Goal: Transaction & Acquisition: Subscribe to service/newsletter

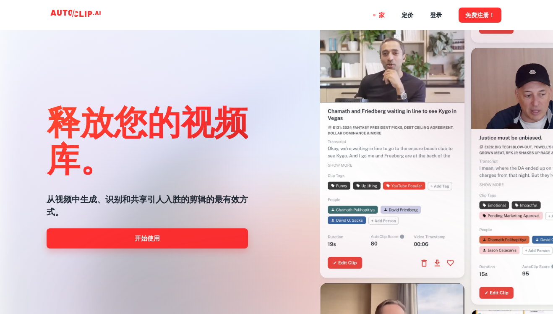
click at [163, 236] on link "开始使用" at bounding box center [147, 238] width 201 height 20
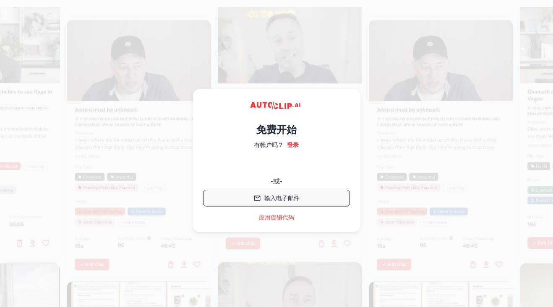
click at [299, 198] on font "输入电子邮件" at bounding box center [281, 198] width 35 height 10
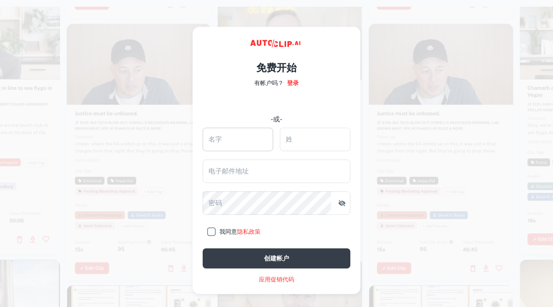
click at [211, 137] on input "名字" at bounding box center [238, 139] width 70 height 23
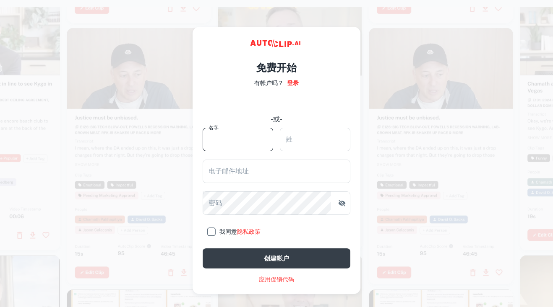
type input "sunshiyao"
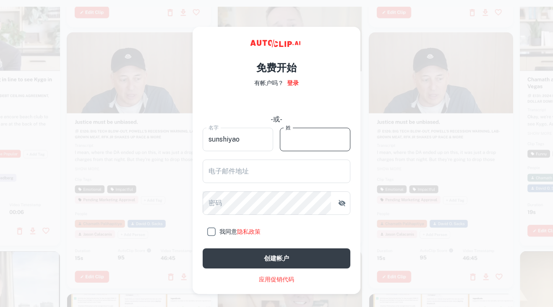
click at [312, 147] on input "姓" at bounding box center [315, 139] width 70 height 23
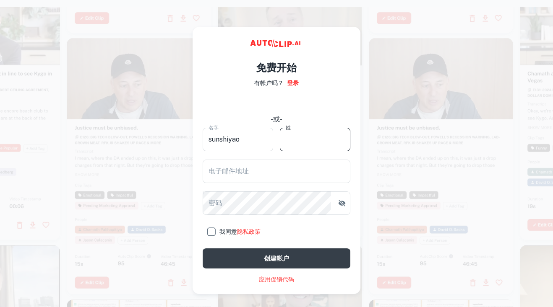
click at [294, 139] on input "姓" at bounding box center [315, 139] width 70 height 23
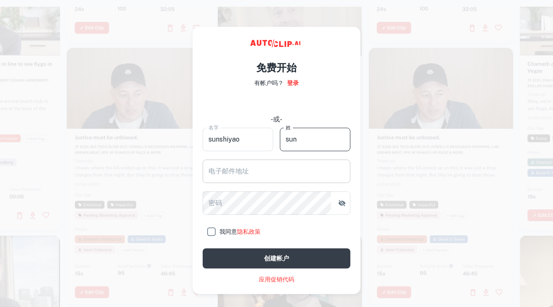
type input "sun"
click at [281, 170] on input "电子邮件地址" at bounding box center [277, 171] width 148 height 23
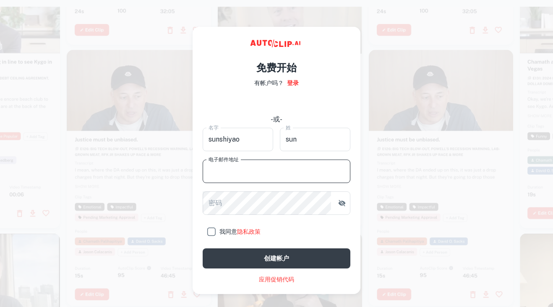
type input "[EMAIL_ADDRESS][DOMAIN_NAME]"
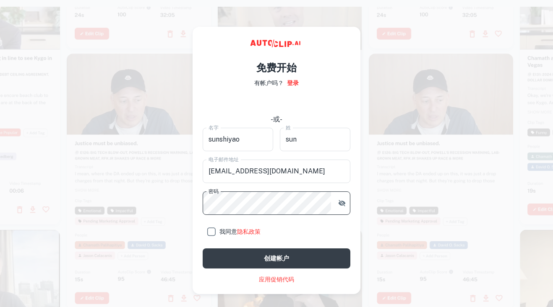
click at [344, 203] on icon "button" at bounding box center [342, 203] width 7 height 6
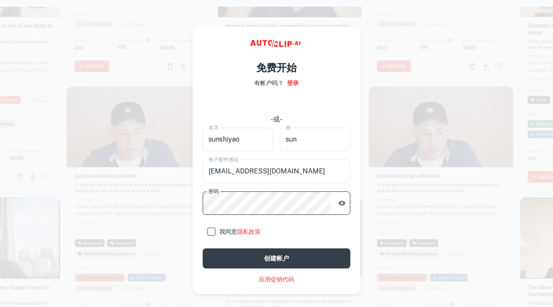
click at [211, 232] on input "我同意 隐私政策" at bounding box center [211, 232] width 17 height 17
checkbox input "true"
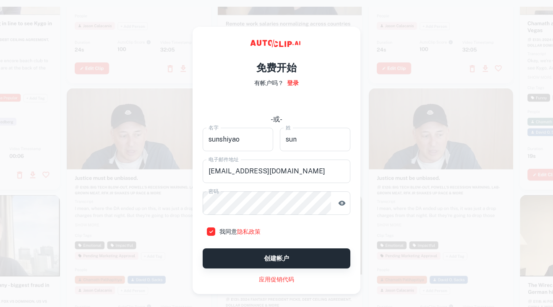
click at [243, 258] on button "创建帐户" at bounding box center [277, 259] width 148 height 20
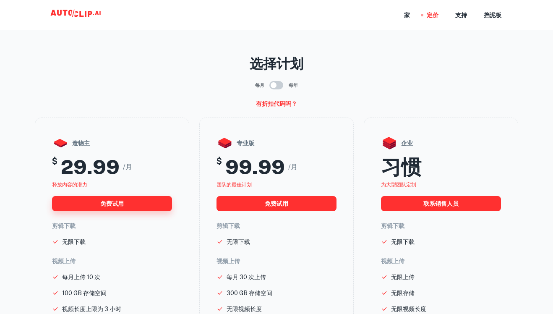
click at [129, 201] on button "免费试用" at bounding box center [112, 203] width 120 height 15
